Goal: Information Seeking & Learning: Learn about a topic

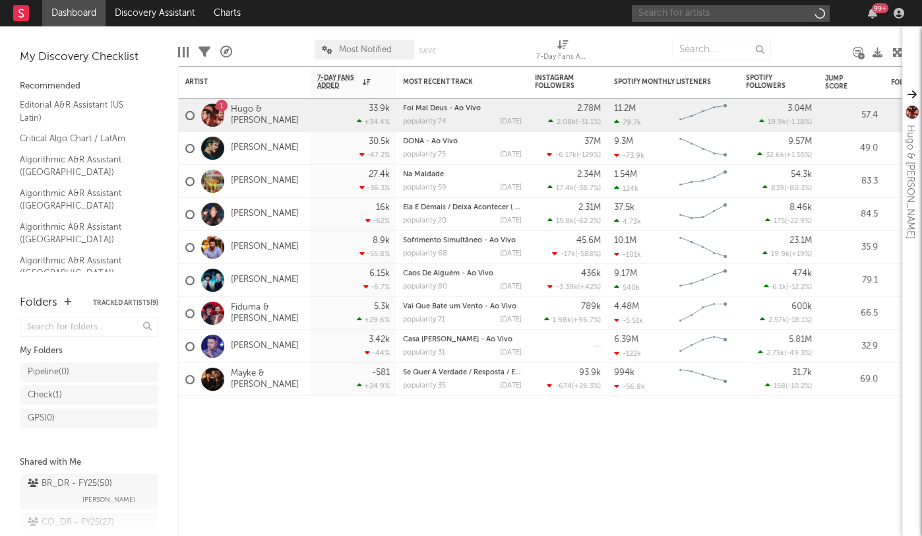
click at [646, 13] on input "text" at bounding box center [731, 13] width 198 height 16
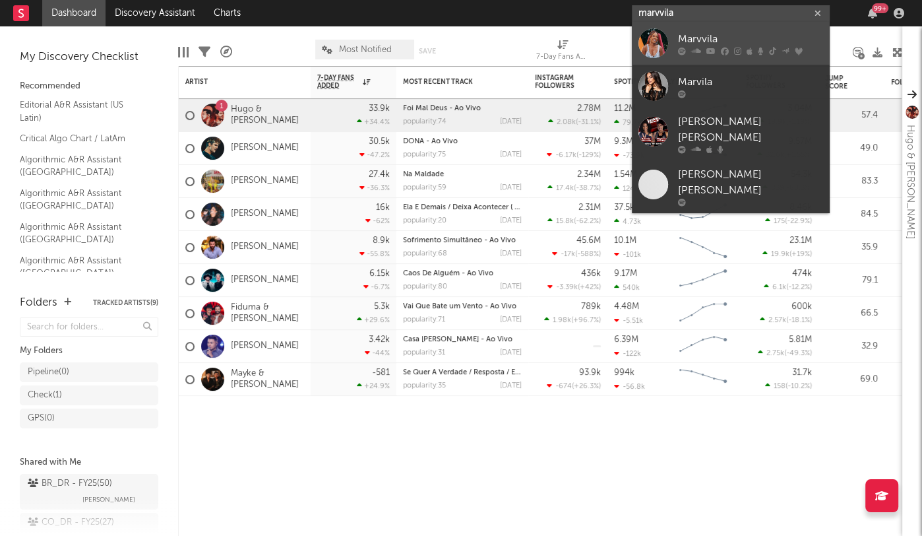
type input "marvvila"
click at [726, 40] on div "Marvvila" at bounding box center [750, 40] width 145 height 16
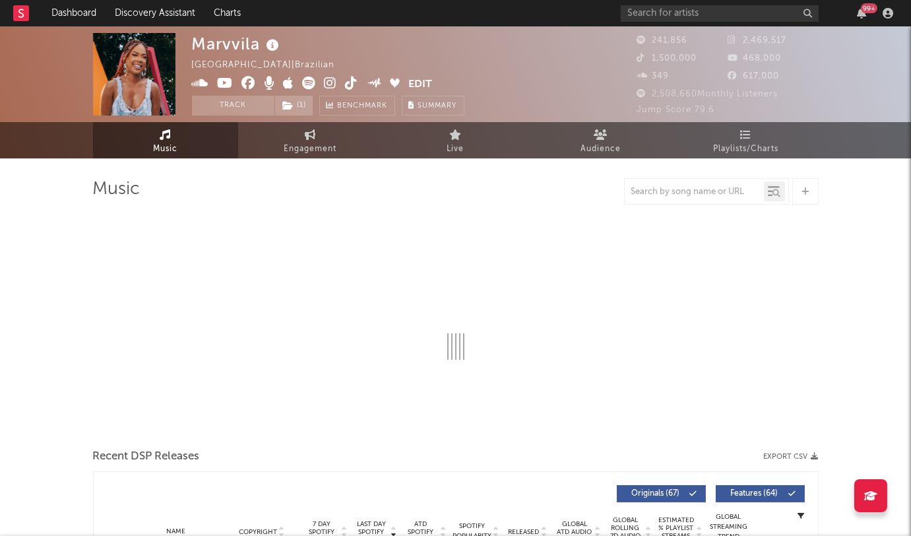
select select "6m"
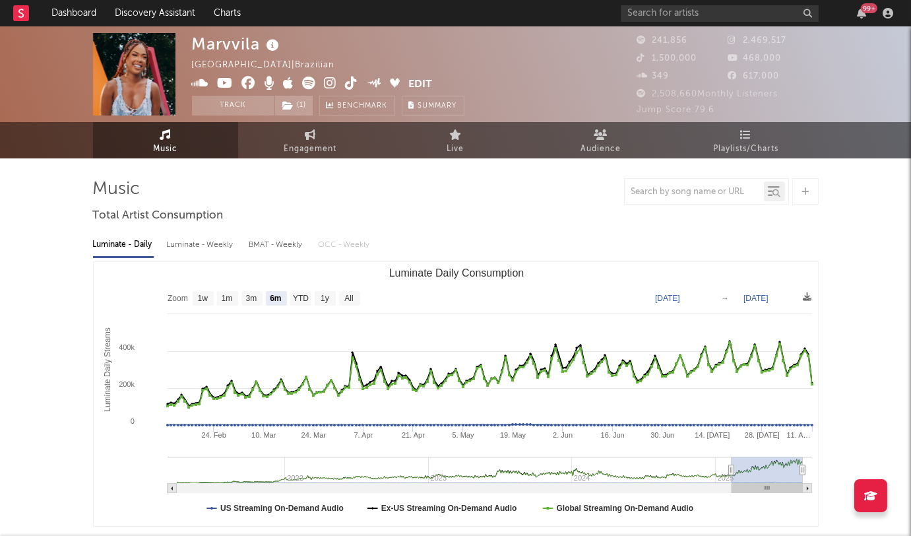
click at [211, 243] on div "Luminate - Weekly" at bounding box center [201, 245] width 69 height 22
select select "6m"
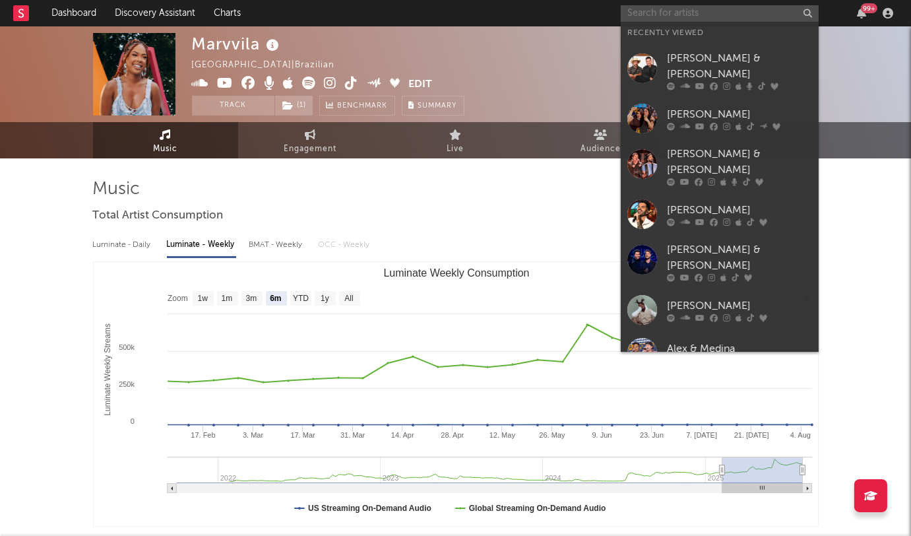
click at [651, 5] on input "text" at bounding box center [720, 13] width 198 height 16
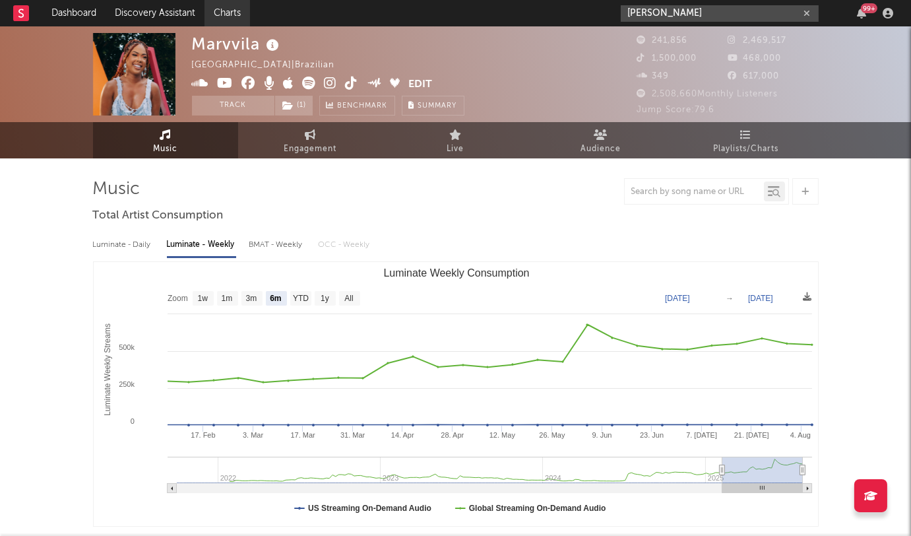
type input "[PERSON_NAME]"
